Goal: Complete application form: Complete application form

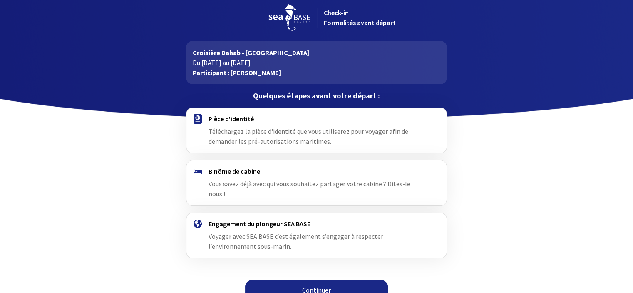
scroll to position [7, 0]
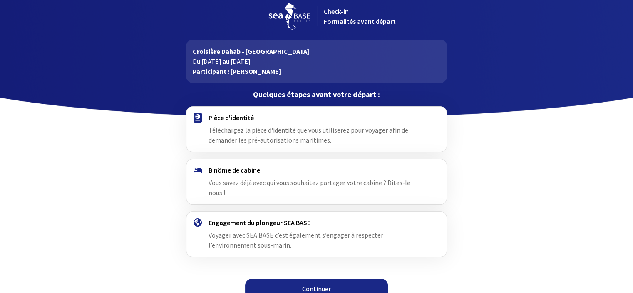
click at [310, 278] on link "Continuer" at bounding box center [316, 288] width 143 height 20
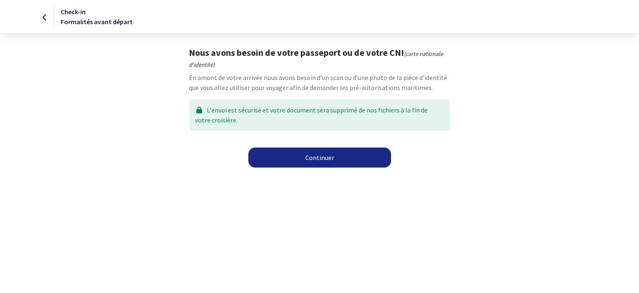
click at [317, 157] on link "Continuer" at bounding box center [319, 157] width 143 height 20
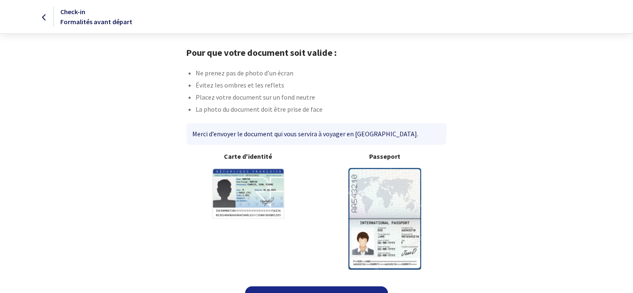
scroll to position [18, 0]
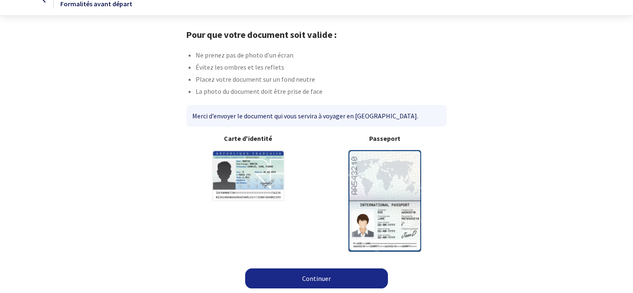
click at [310, 277] on link "Continuer" at bounding box center [316, 278] width 143 height 20
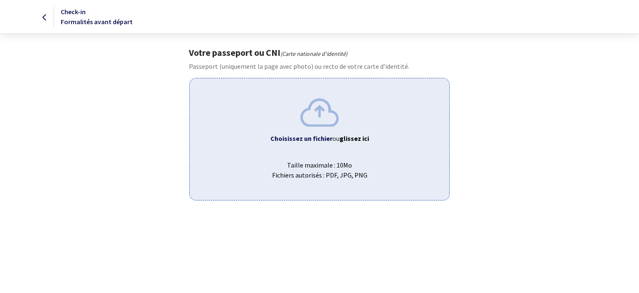
click at [306, 138] on b "Choisissez un fichier" at bounding box center [302, 138] width 62 height 8
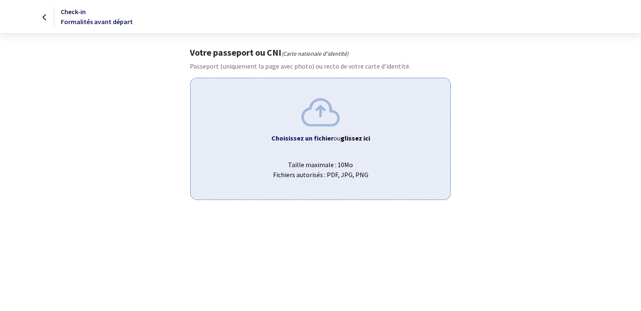
drag, startPoint x: 477, startPoint y: 58, endPoint x: 479, endPoint y: 82, distance: 23.9
click at [479, 82] on div "Votre passeport ou CNI (Carte nationale d'identité) Passeport (uniquement la pa…" at bounding box center [320, 123] width 470 height 153
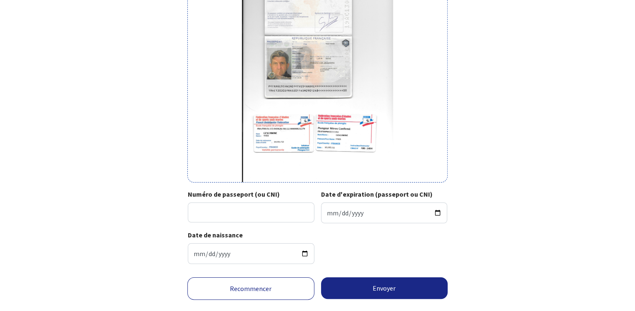
scroll to position [122, 0]
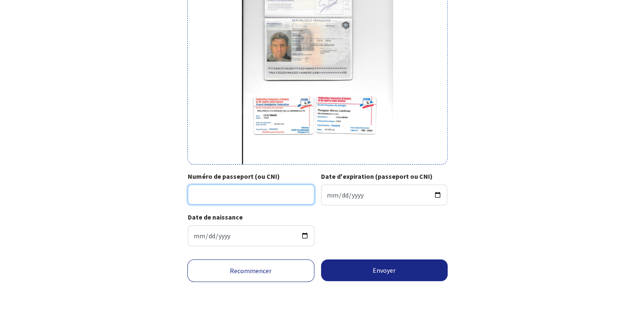
click at [196, 191] on input "Numéro de passeport (ou CNI)" at bounding box center [251, 195] width 127 height 20
type input "19AC13030"
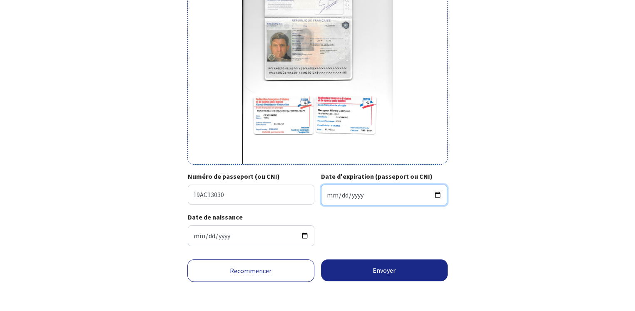
click at [330, 194] on input "Date d'expiration (passeport ou CNI)" at bounding box center [384, 195] width 127 height 21
type input "2029-01-24"
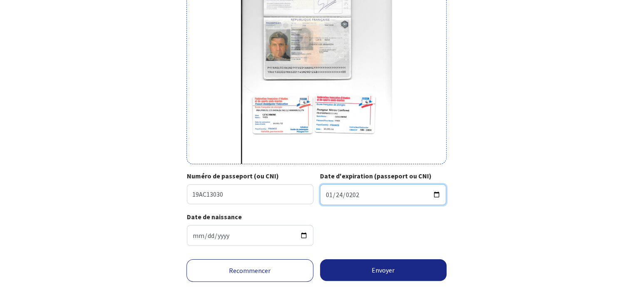
scroll to position [141, 0]
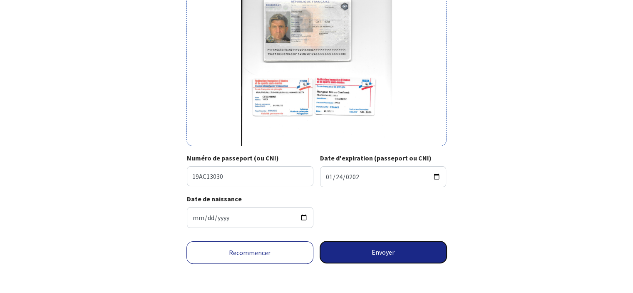
click at [374, 248] on button "Envoyer" at bounding box center [383, 252] width 127 height 22
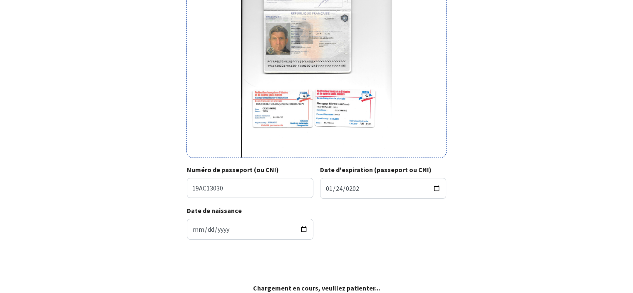
scroll to position [128, 0]
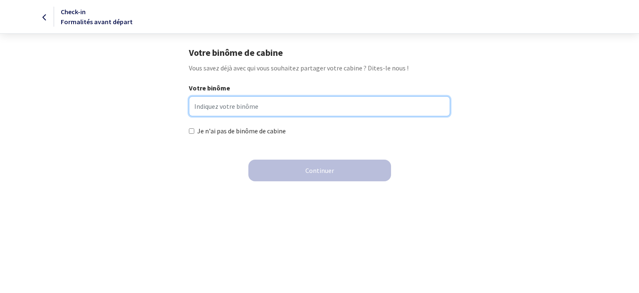
click at [199, 104] on input "Votre binôme" at bounding box center [319, 106] width 261 height 20
type input "l"
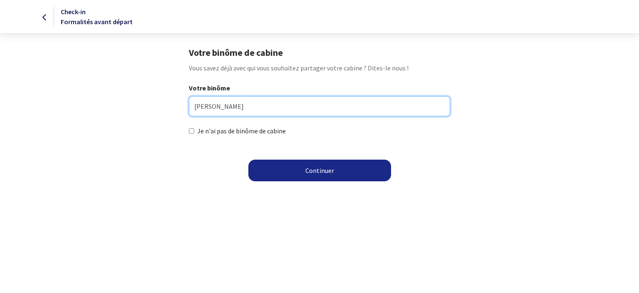
type input "[PERSON_NAME]"
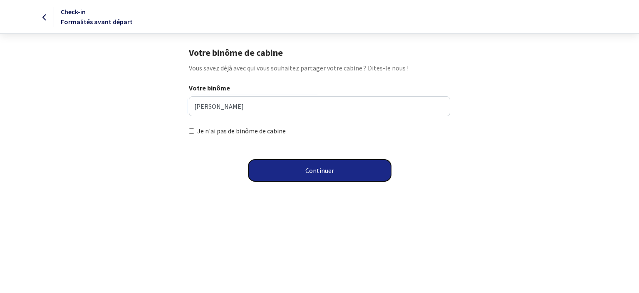
click at [321, 169] on button "Continuer" at bounding box center [319, 170] width 143 height 22
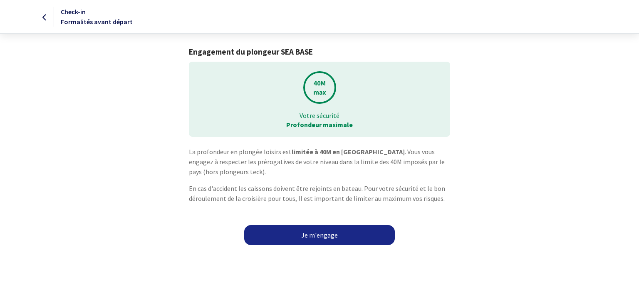
click at [317, 236] on link "Je m'engage" at bounding box center [319, 235] width 151 height 20
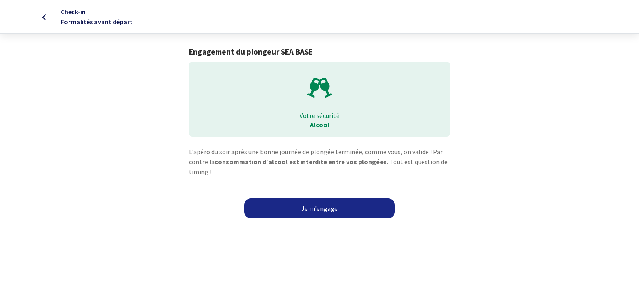
click at [317, 208] on link "Je m'engage" at bounding box center [319, 208] width 151 height 20
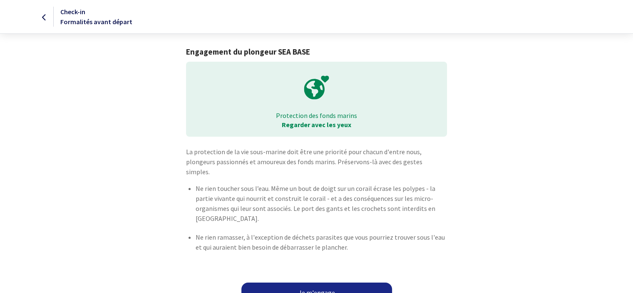
scroll to position [4, 0]
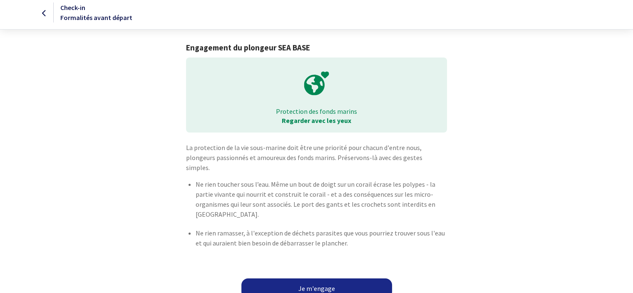
click at [315, 278] on link "Je m'engage" at bounding box center [316, 288] width 151 height 20
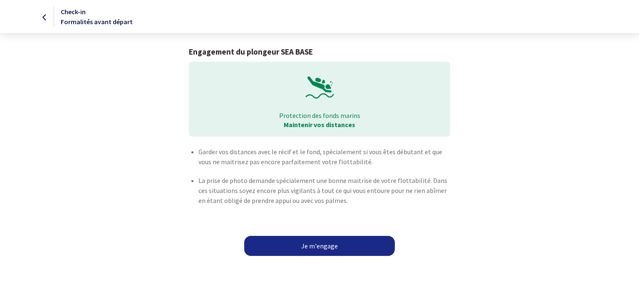
click at [318, 244] on link "Je m'engage" at bounding box center [319, 246] width 151 height 20
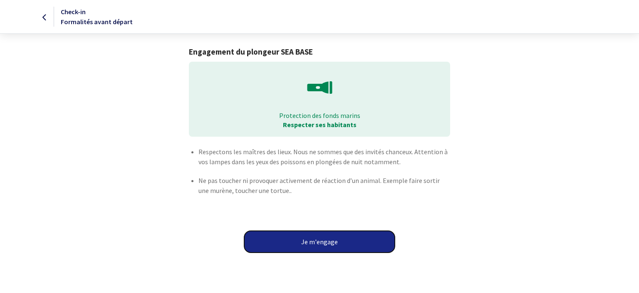
click at [319, 241] on button "Je m'engage" at bounding box center [319, 242] width 151 height 22
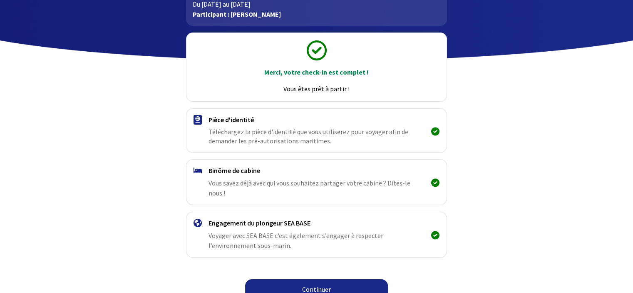
scroll to position [65, 0]
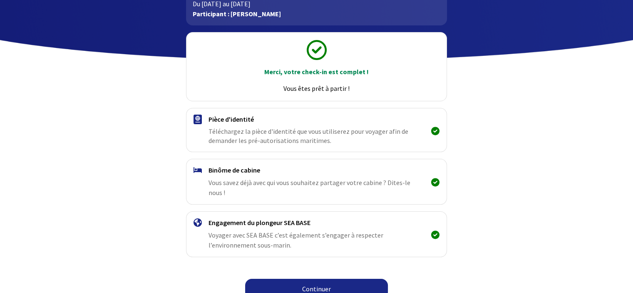
click at [314, 279] on link "Continuer" at bounding box center [316, 288] width 143 height 20
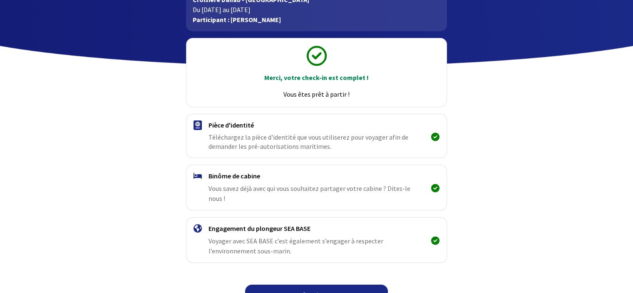
scroll to position [65, 0]
